Goal: Book appointment/travel/reservation

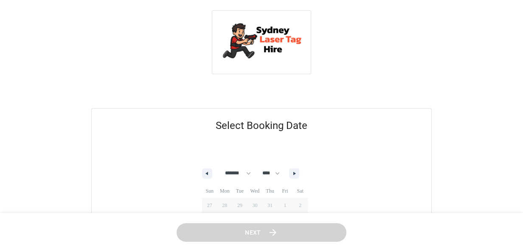
select select "*"
select select "****"
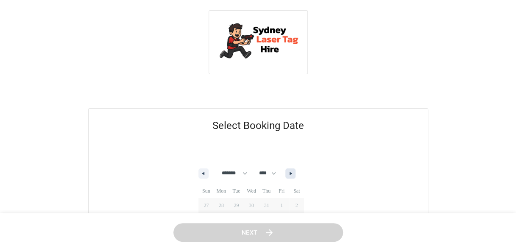
click at [294, 174] on icon "button" at bounding box center [292, 173] width 4 height 3
select select "*"
click at [224, 205] on span "1" at bounding box center [221, 205] width 15 height 11
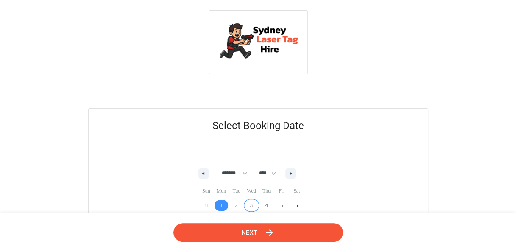
click at [249, 231] on span "Next" at bounding box center [250, 232] width 16 height 11
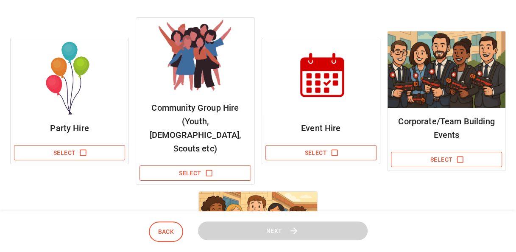
scroll to position [134, 0]
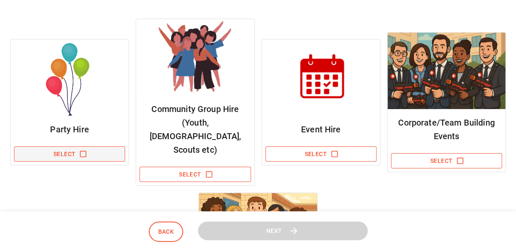
click at [76, 146] on button "Select" at bounding box center [69, 154] width 111 height 16
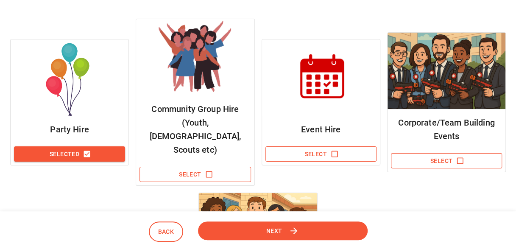
click at [250, 231] on button "Next" at bounding box center [283, 230] width 170 height 19
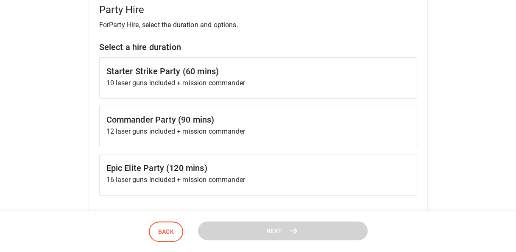
scroll to position [117, 0]
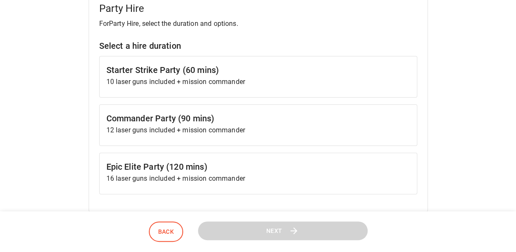
click at [261, 133] on p "12 laser guns included + mission commander" at bounding box center [258, 130] width 304 height 10
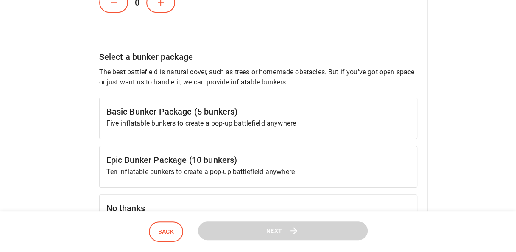
scroll to position [434, 0]
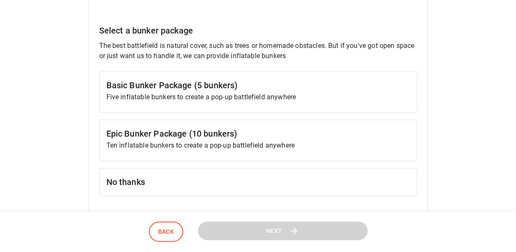
click at [270, 141] on p "Ten inflatable bunkers to create a pop-up battlefield anywhere" at bounding box center [258, 145] width 304 height 10
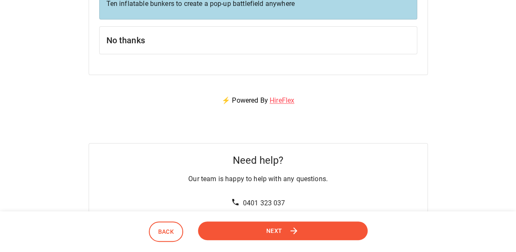
click at [289, 233] on button "Next" at bounding box center [283, 230] width 170 height 19
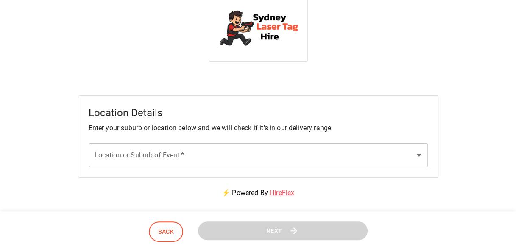
scroll to position [0, 0]
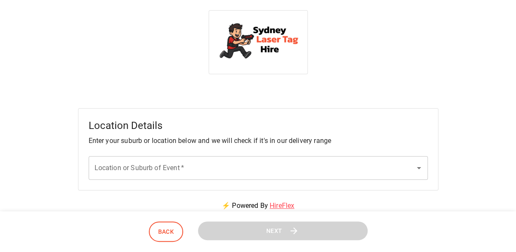
click at [284, 172] on input "Location or Suburb of Event   *" at bounding box center [251, 168] width 319 height 16
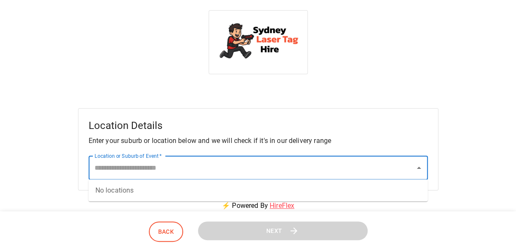
click at [334, 62] on div at bounding box center [258, 42] width 496 height 64
